Goal: Transaction & Acquisition: Purchase product/service

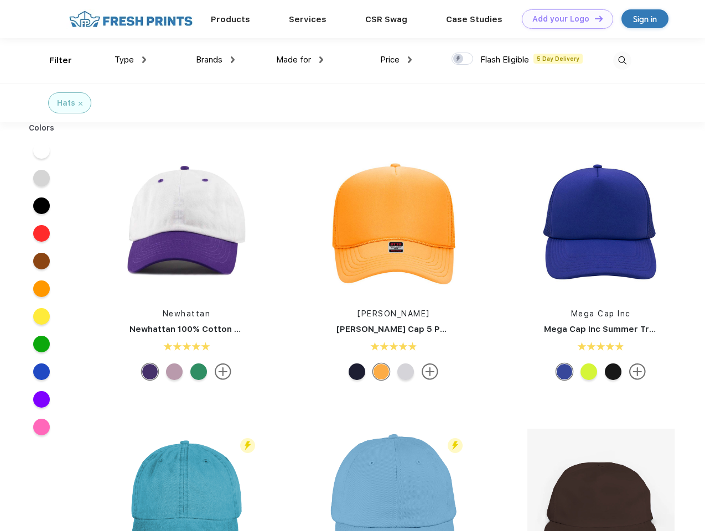
click at [563, 19] on link "Add your Logo Design Tool" at bounding box center [567, 18] width 91 height 19
click at [0, 0] on div "Design Tool" at bounding box center [0, 0] width 0 height 0
click at [594, 18] on link "Add your Logo Design Tool" at bounding box center [567, 18] width 91 height 19
click at [53, 60] on div "Filter" at bounding box center [60, 60] width 23 height 13
click at [131, 60] on span "Type" at bounding box center [124, 60] width 19 height 10
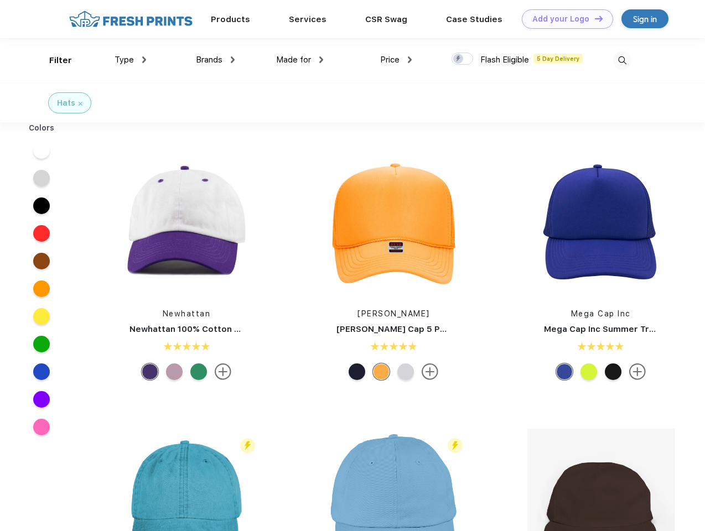
click at [215, 60] on span "Brands" at bounding box center [209, 60] width 27 height 10
click at [300, 60] on span "Made for" at bounding box center [293, 60] width 35 height 10
click at [396, 60] on span "Price" at bounding box center [389, 60] width 19 height 10
click at [462, 59] on div at bounding box center [462, 59] width 22 height 12
click at [459, 59] on input "checkbox" at bounding box center [454, 55] width 7 height 7
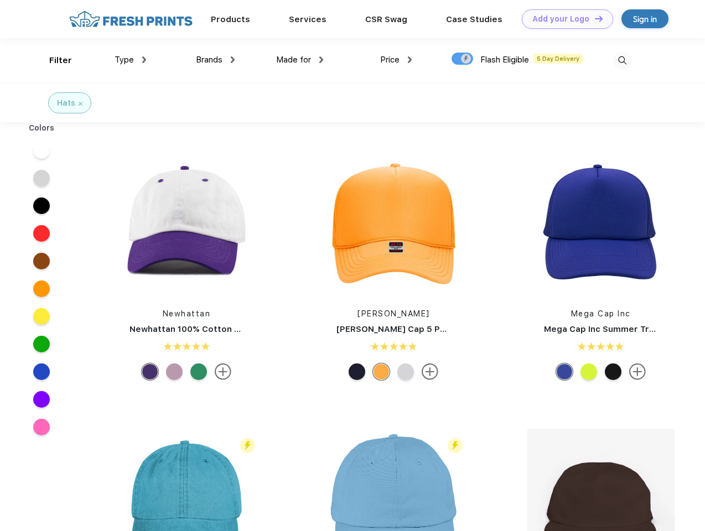
click at [622, 60] on img at bounding box center [622, 60] width 18 height 18
